Goal: Task Accomplishment & Management: Manage account settings

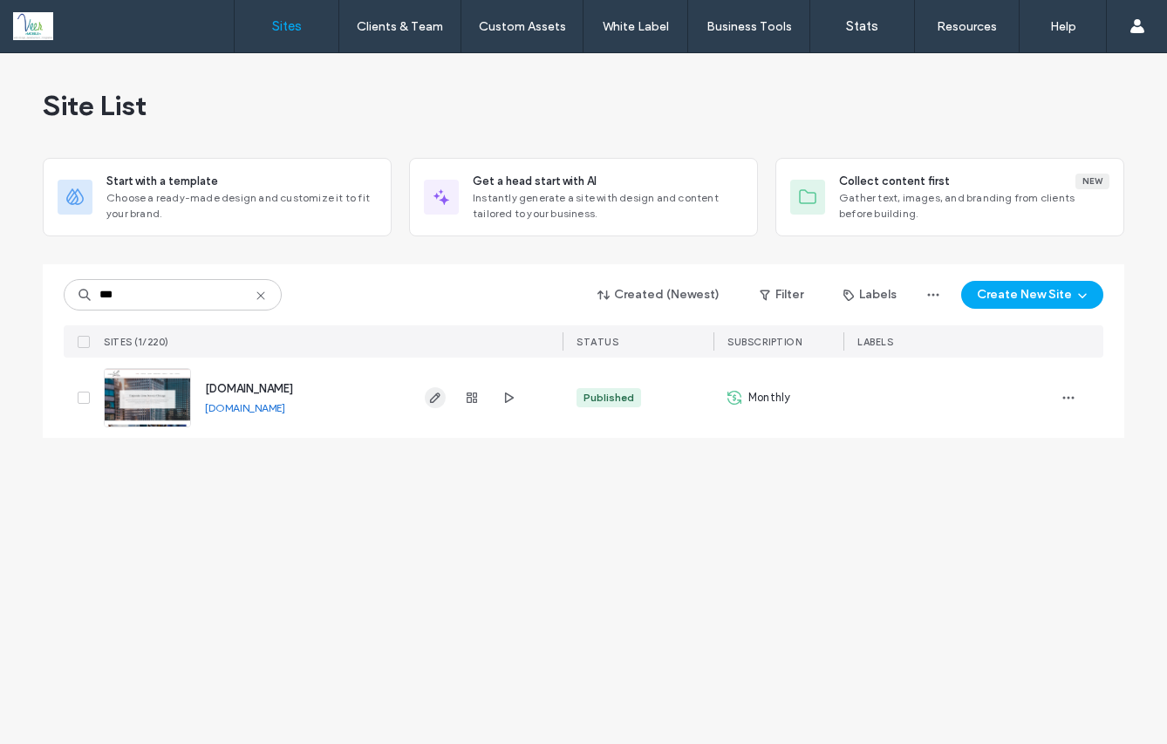
type input "***"
click at [431, 404] on icon "button" at bounding box center [435, 398] width 14 height 14
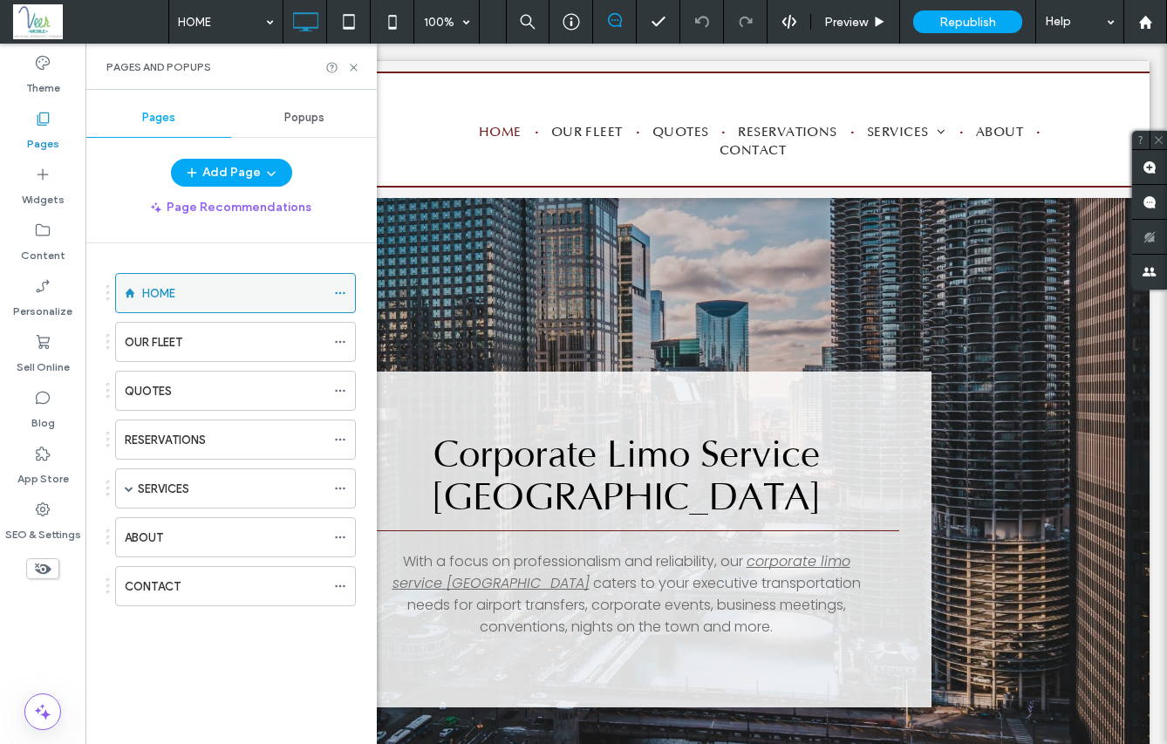
click at [338, 294] on icon at bounding box center [340, 293] width 12 height 12
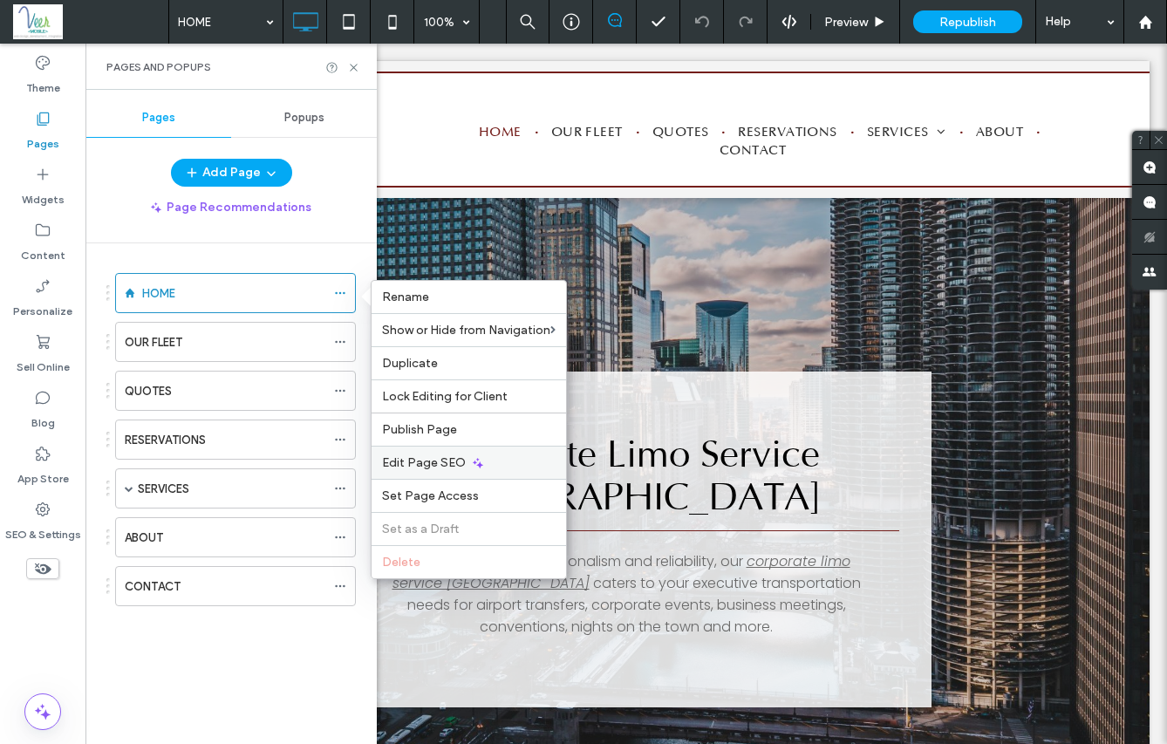
click at [449, 468] on span "Edit Page SEO" at bounding box center [424, 462] width 84 height 15
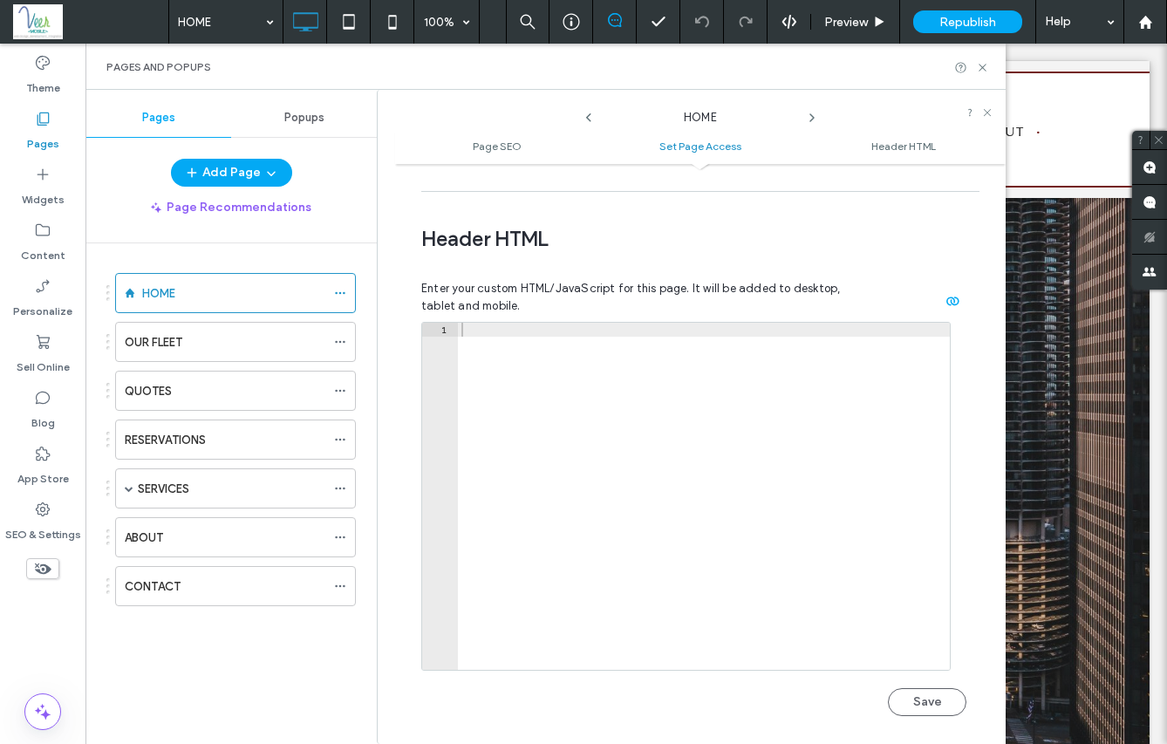
scroll to position [1320, 0]
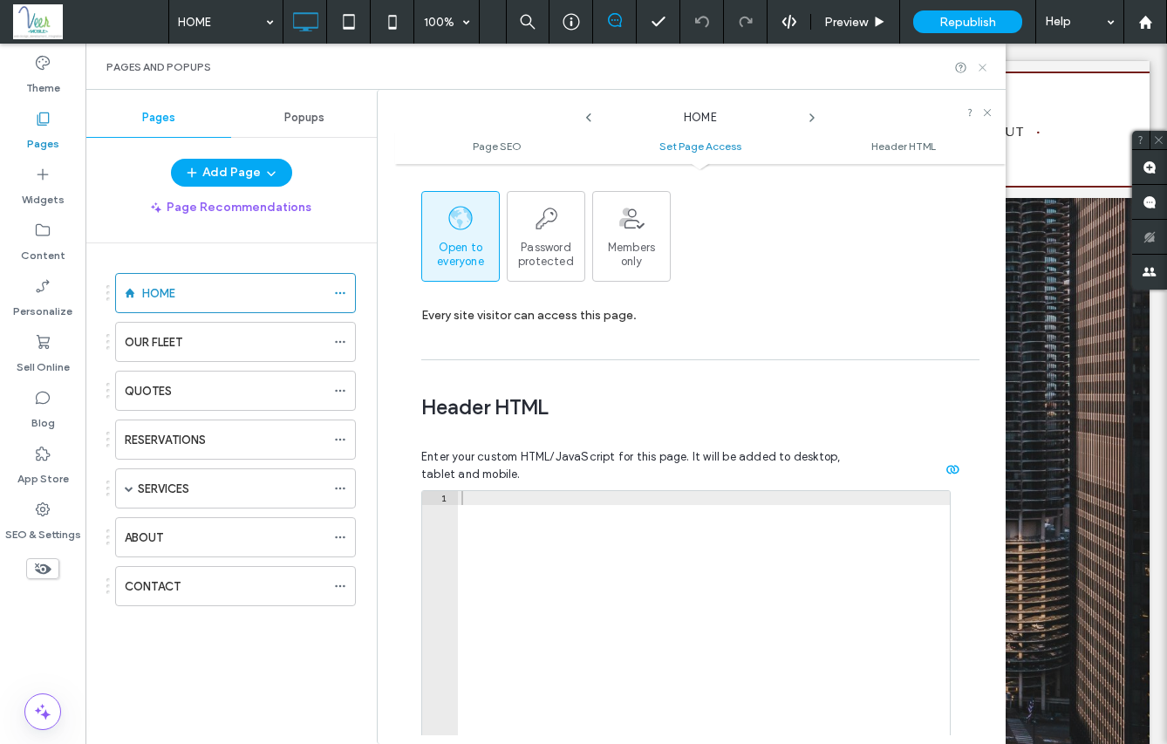
click at [987, 72] on icon at bounding box center [982, 67] width 13 height 13
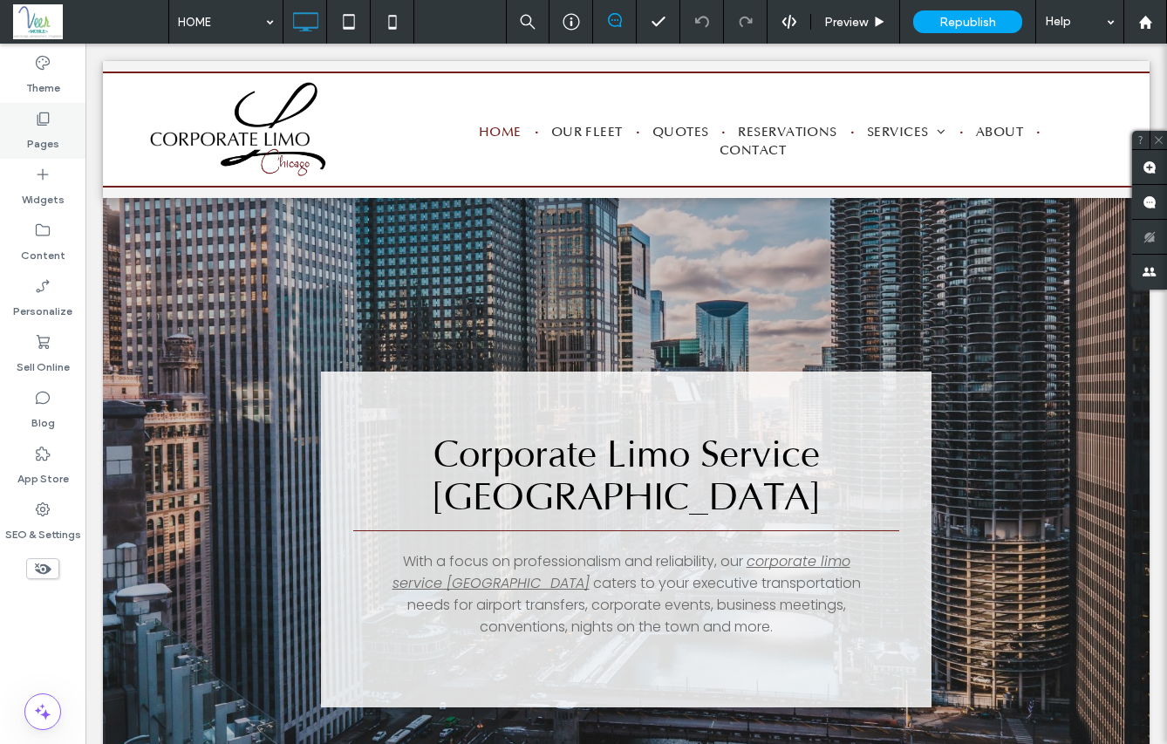
click at [25, 118] on div "Pages" at bounding box center [42, 131] width 85 height 56
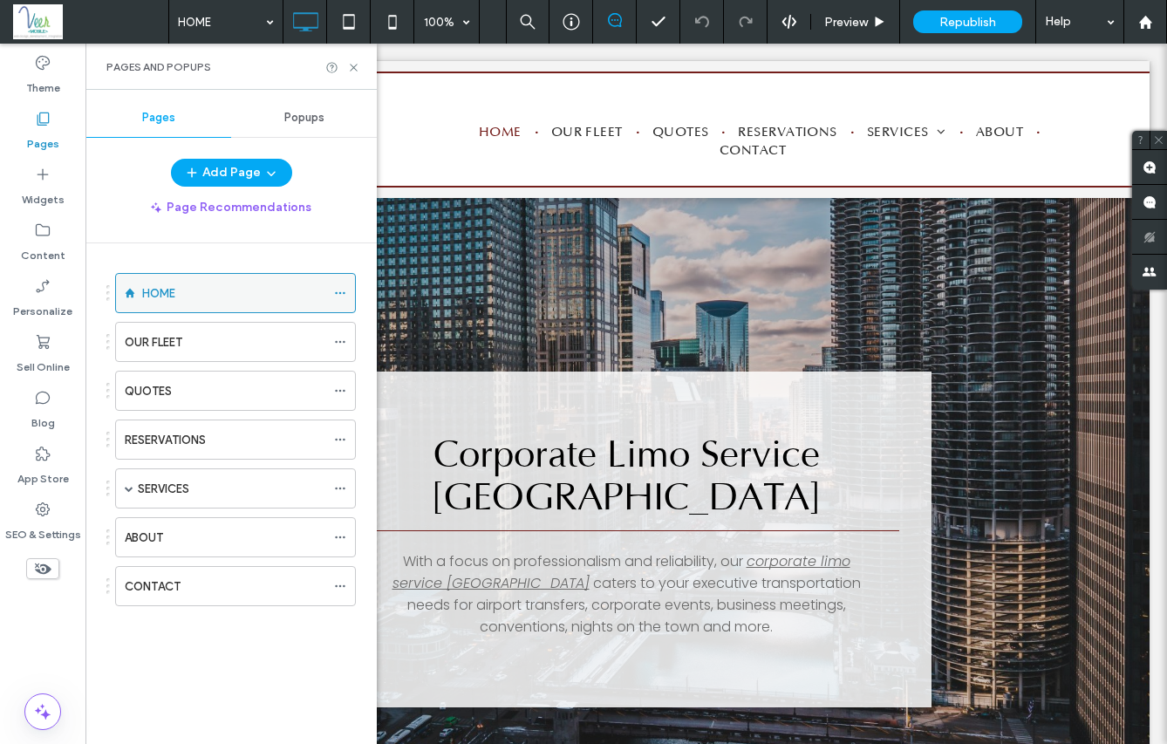
click at [203, 286] on div "HOME" at bounding box center [233, 293] width 183 height 18
click at [336, 293] on use at bounding box center [340, 293] width 10 height 3
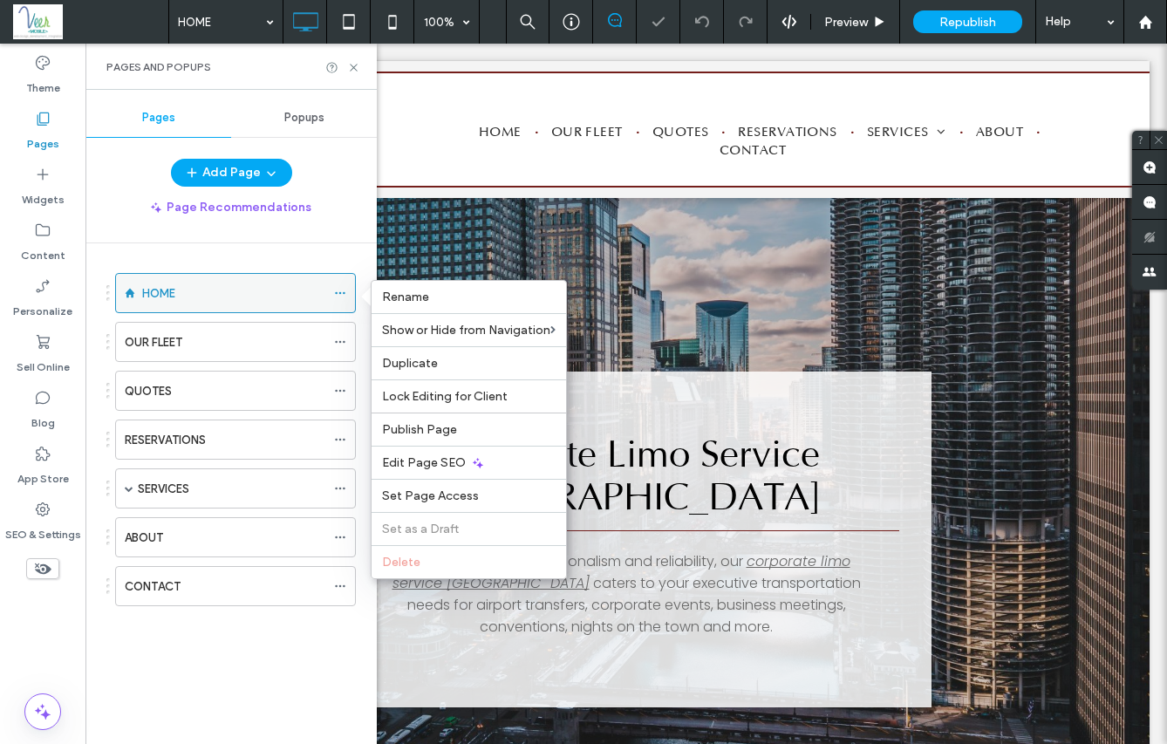
scroll to position [0, 0]
click at [426, 472] on div "Edit Page SEO" at bounding box center [469, 462] width 195 height 33
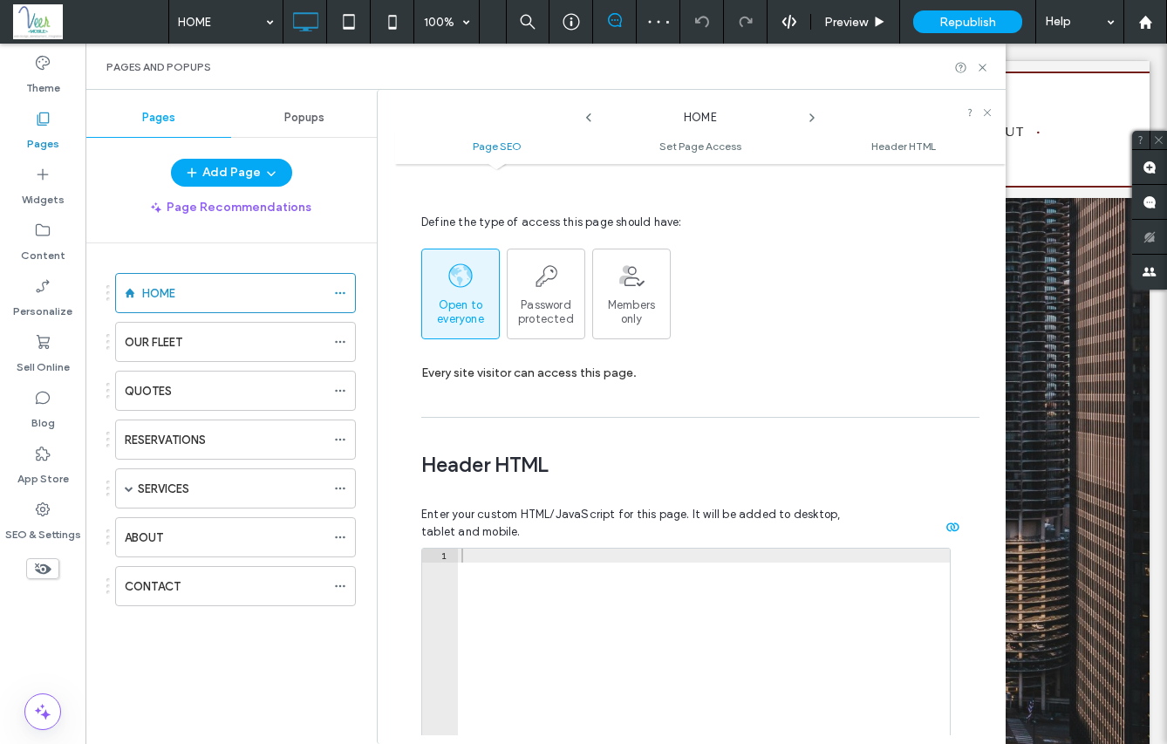
scroll to position [1481, 0]
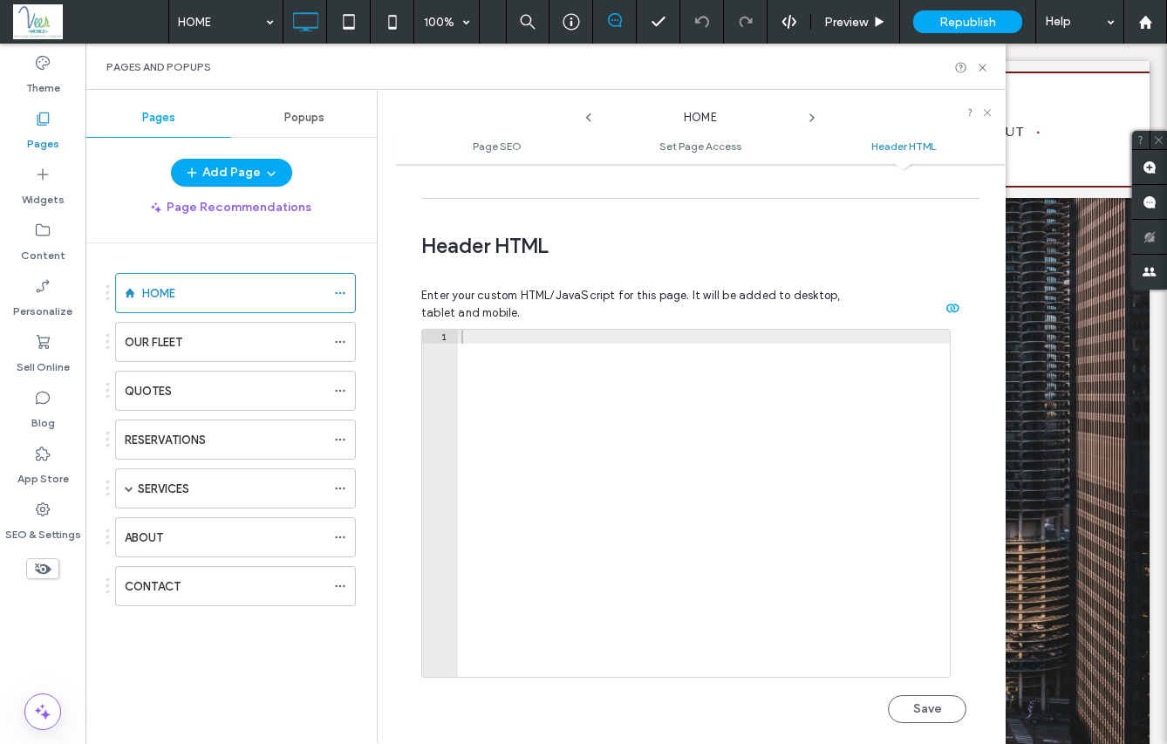
click at [475, 335] on div at bounding box center [704, 517] width 492 height 375
paste textarea "**********"
type textarea "**********"
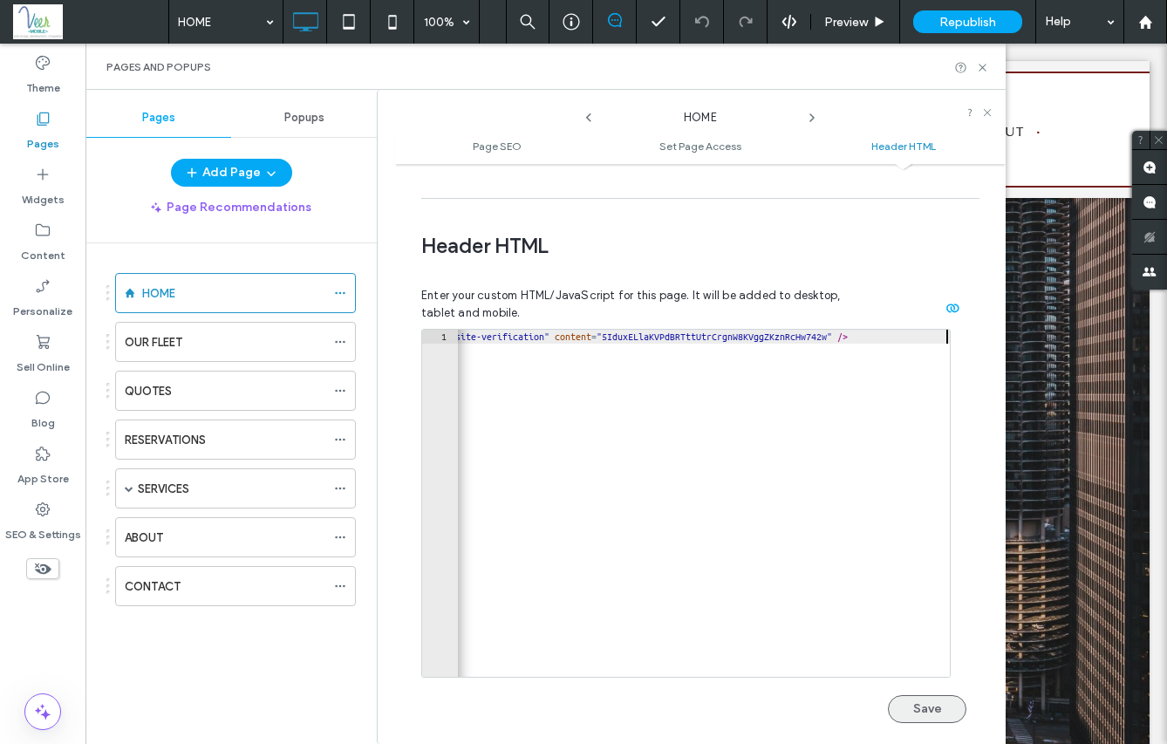
click at [909, 695] on button "Save" at bounding box center [927, 709] width 79 height 28
click at [980, 73] on icon at bounding box center [982, 67] width 13 height 13
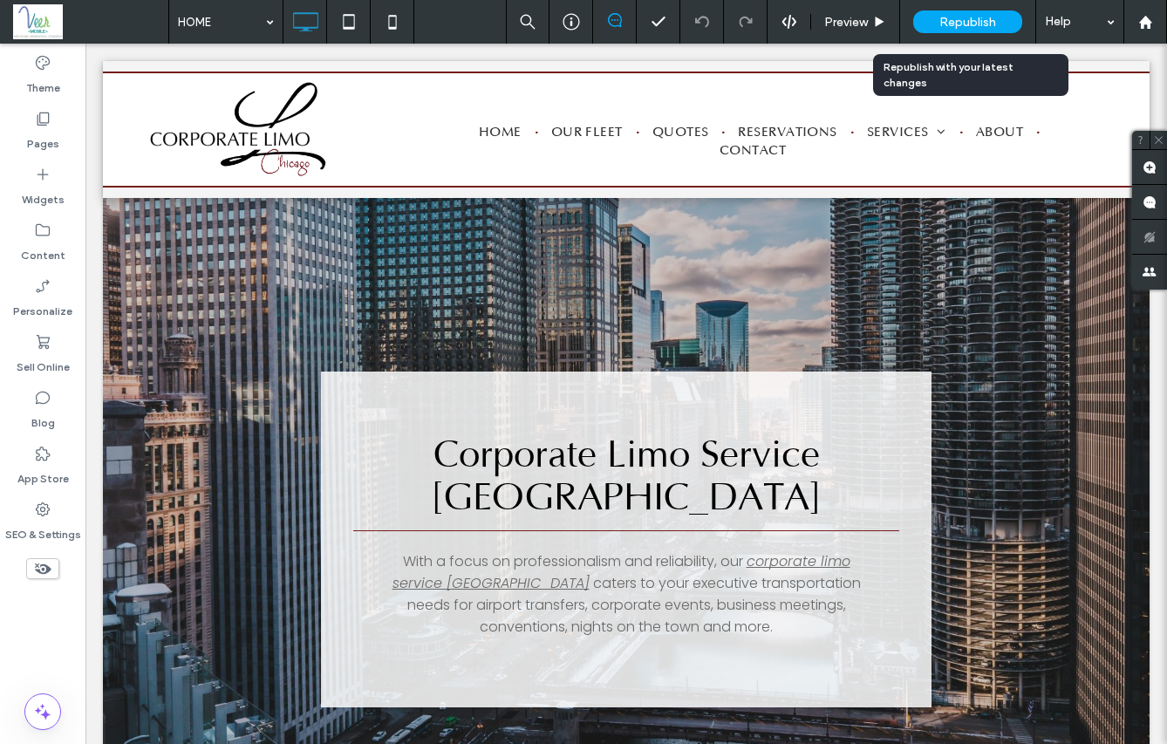
click at [963, 27] on span "Republish" at bounding box center [967, 22] width 57 height 15
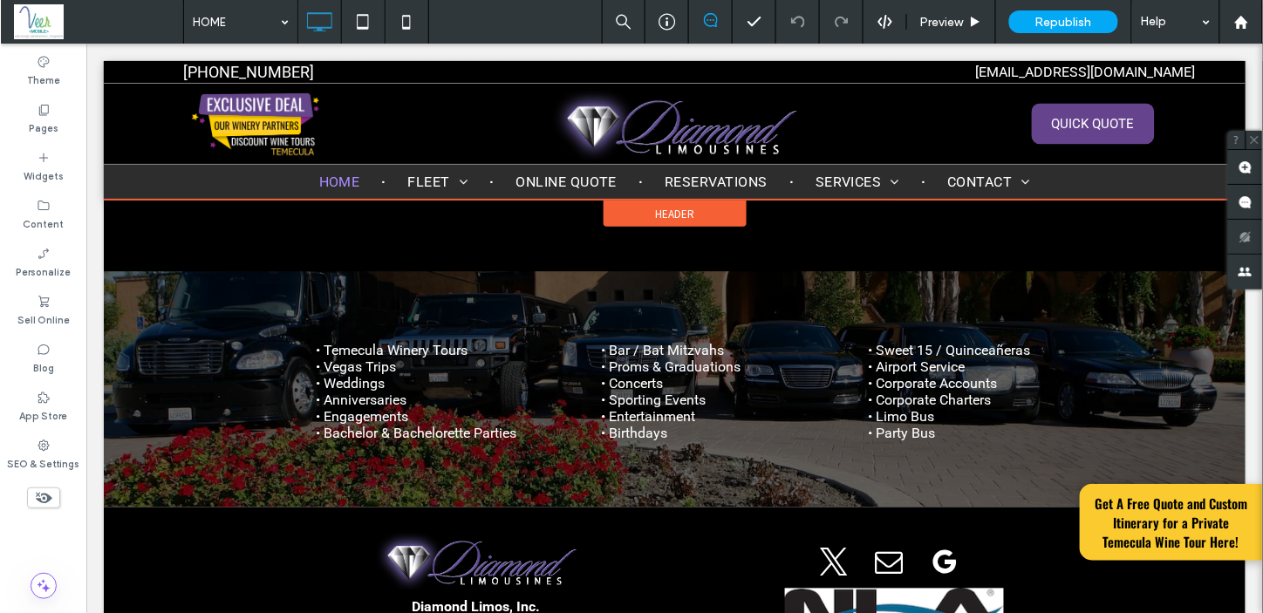
scroll to position [5601, 0]
